Goal: Task Accomplishment & Management: Manage account settings

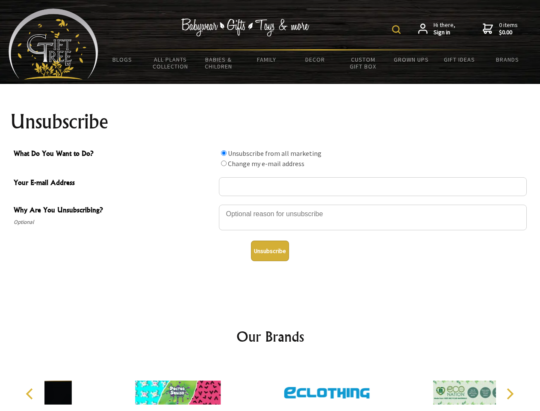
click at [398, 30] on img at bounding box center [396, 29] width 9 height 9
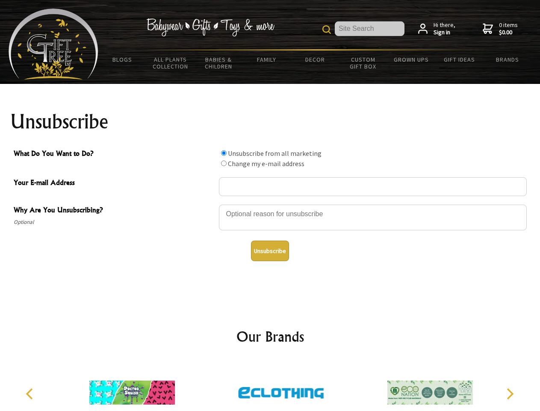
click at [270, 204] on div at bounding box center [373, 219] width 308 height 30
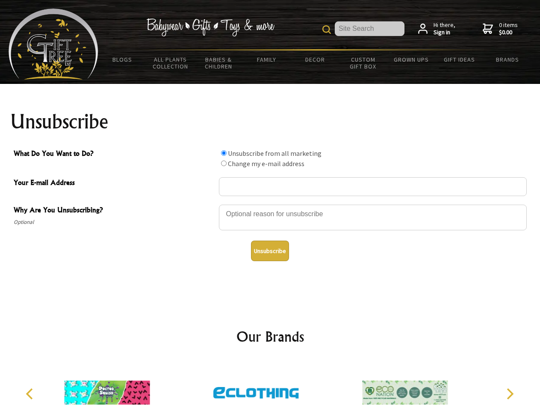
click at [224, 153] on input "What Do You Want to Do?" at bounding box center [224, 153] width 6 height 6
click at [224, 163] on input "What Do You Want to Do?" at bounding box center [224, 163] width 6 height 6
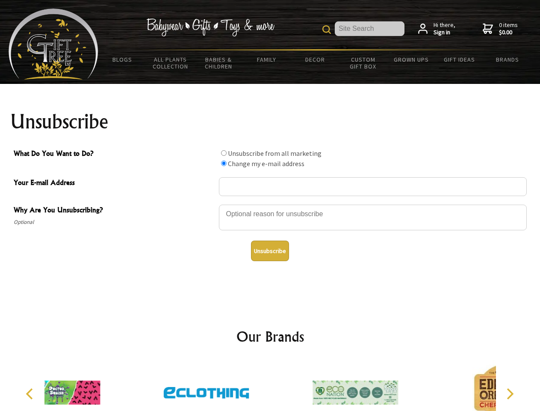
radio input "true"
click at [270, 251] on button "Unsubscribe" at bounding box center [270, 250] width 38 height 21
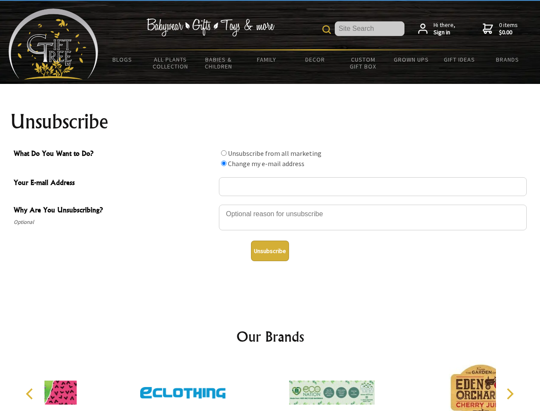
click at [270, 385] on div at bounding box center [331, 393] width 149 height 67
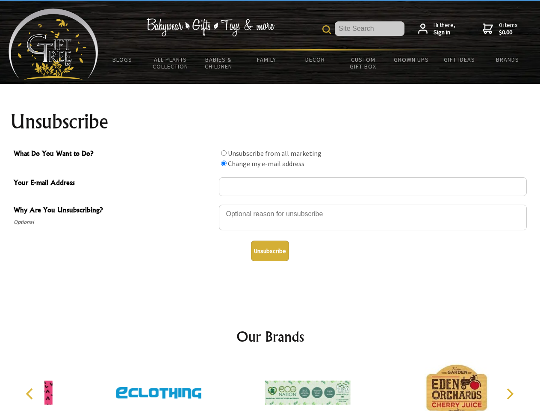
click at [31, 393] on icon "Previous" at bounding box center [30, 393] width 11 height 11
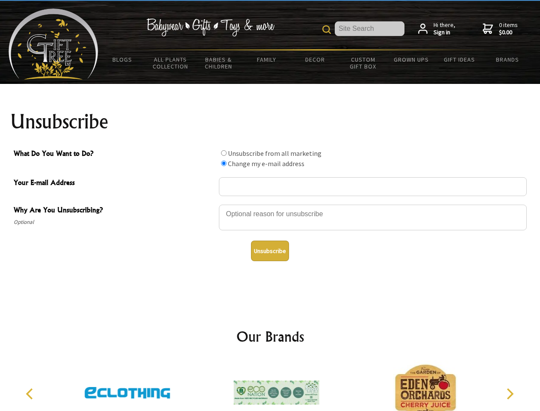
click at [510, 393] on icon "Next" at bounding box center [509, 393] width 11 height 11
